Goal: Information Seeking & Learning: Learn about a topic

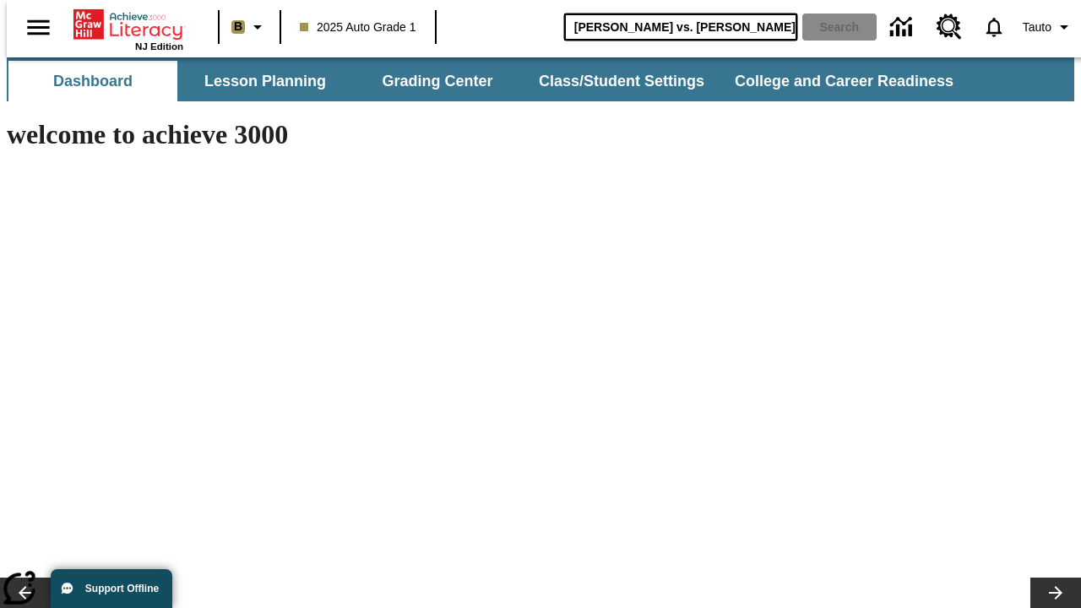
type input "Michelangelo vs. Leonardo"
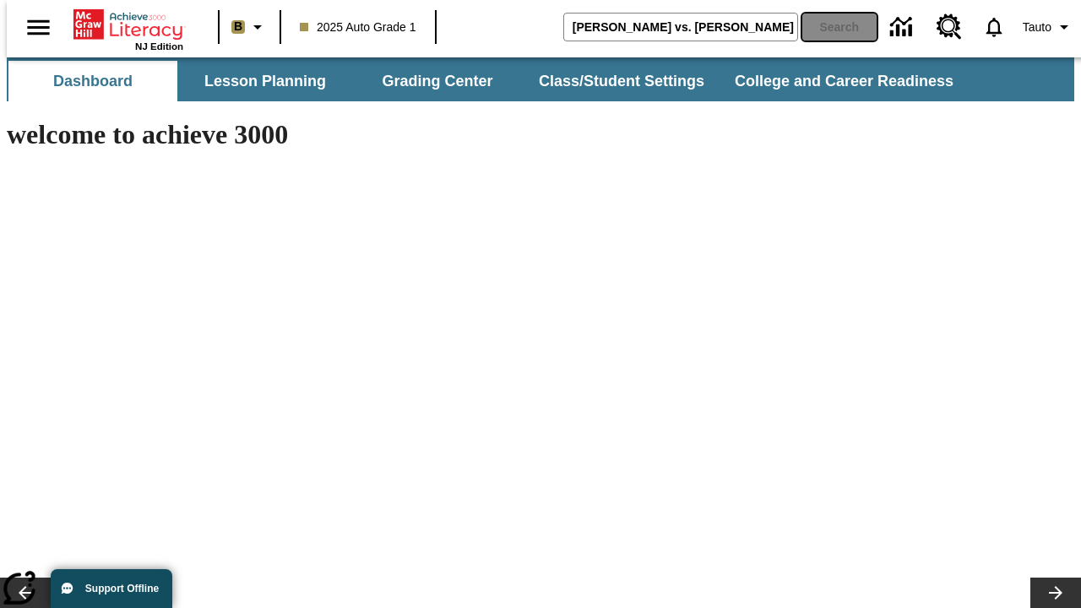
click at [830, 27] on button "Search" at bounding box center [840, 27] width 74 height 27
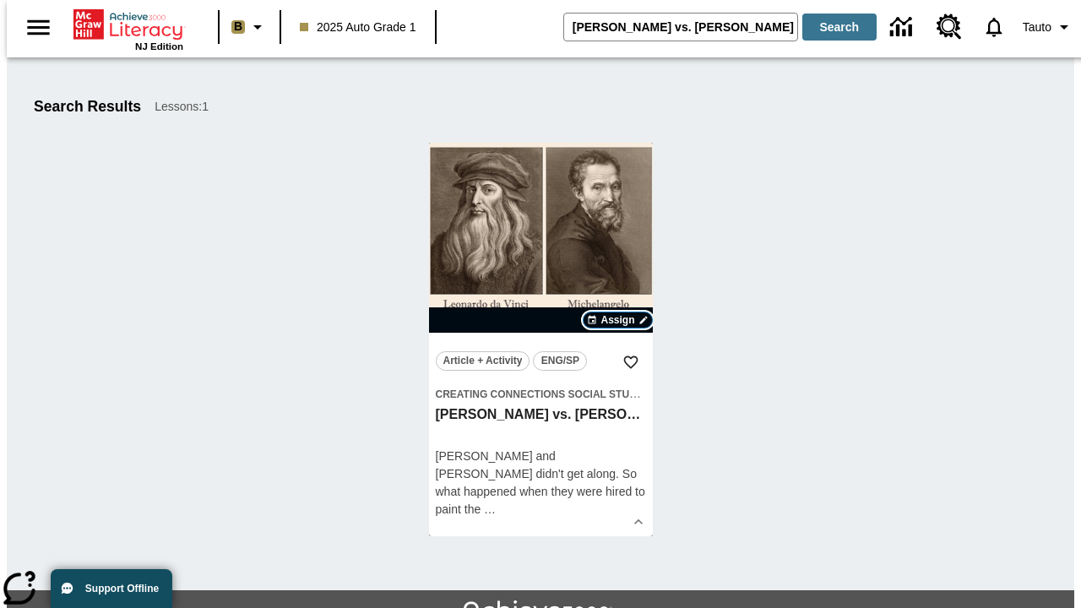
click at [618, 320] on span "Assign" at bounding box center [618, 320] width 34 height 15
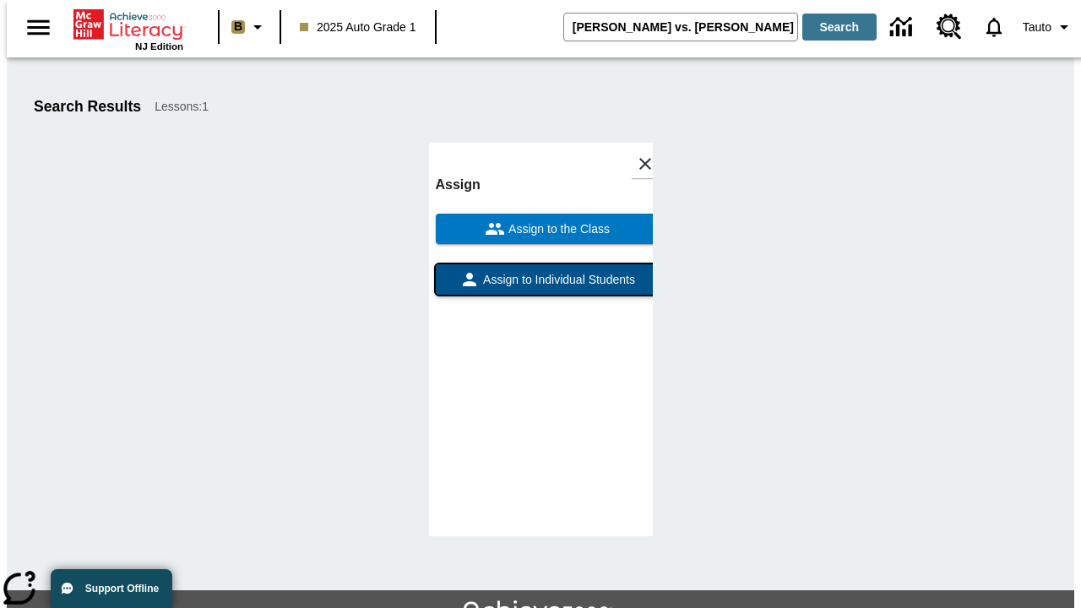
click at [541, 287] on span "Assign to Individual Students" at bounding box center [557, 280] width 155 height 18
